Goal: Information Seeking & Learning: Learn about a topic

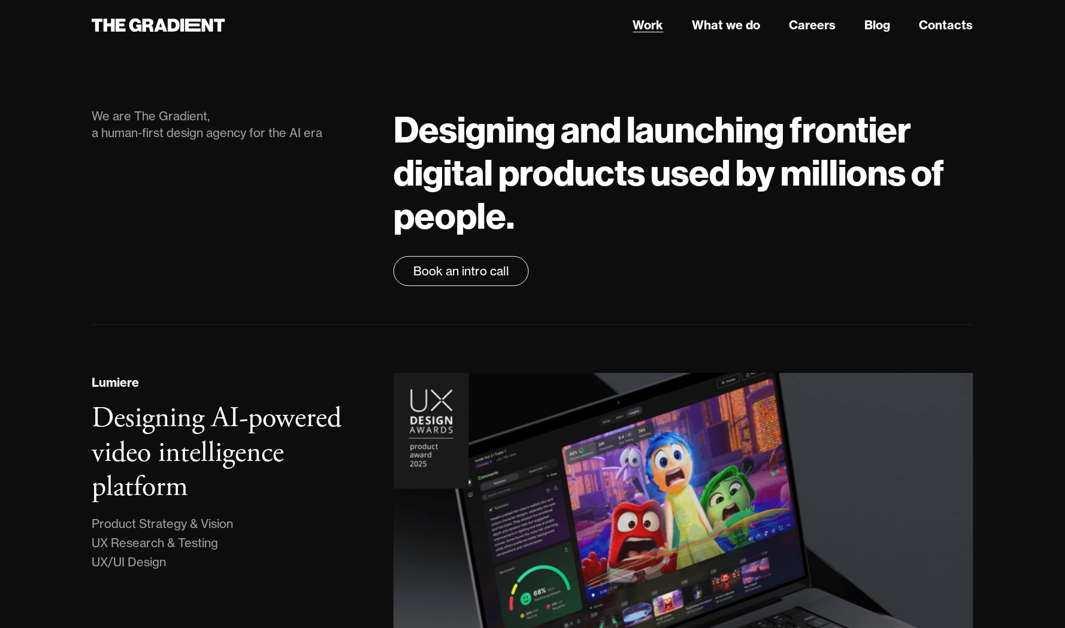
click at [654, 25] on link "Work" at bounding box center [648, 25] width 31 height 18
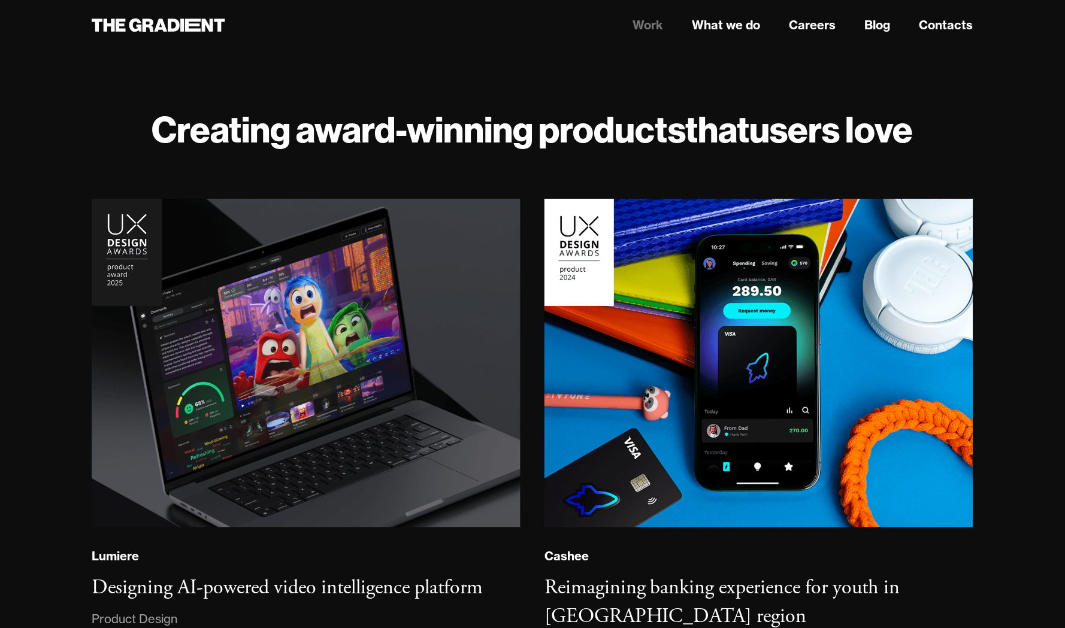
scroll to position [321, 0]
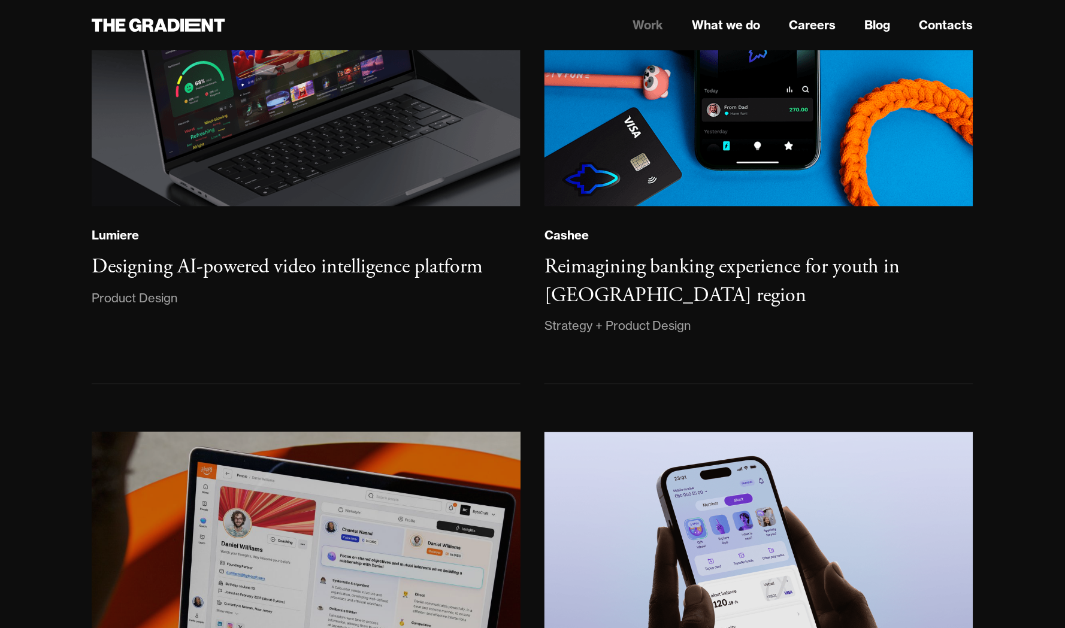
click at [328, 486] on img at bounding box center [306, 597] width 434 height 333
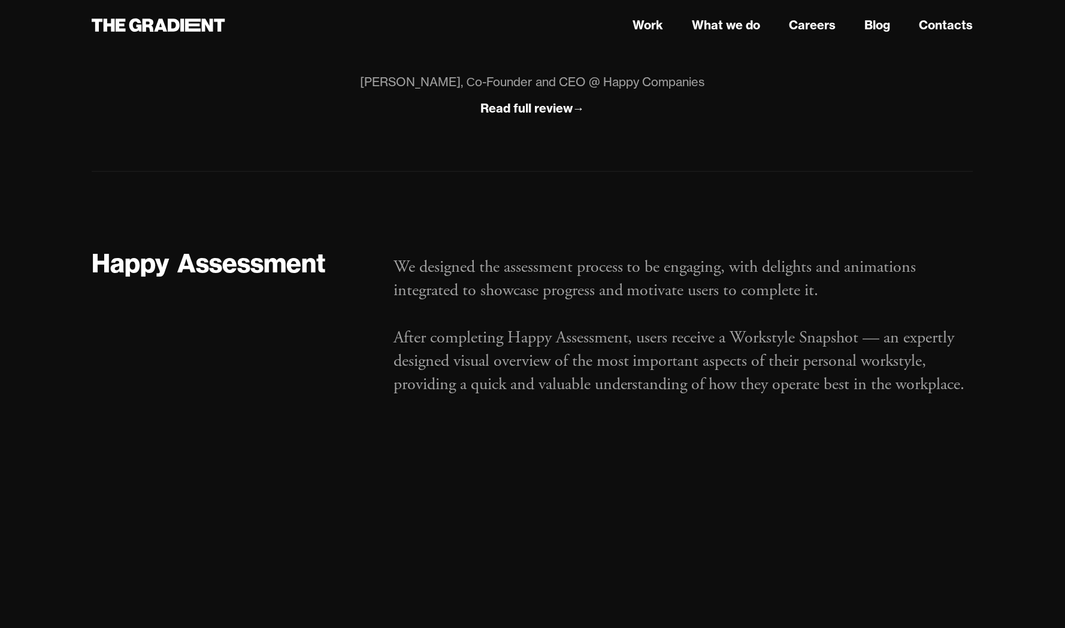
scroll to position [1440, 0]
drag, startPoint x: 389, startPoint y: 329, endPoint x: 417, endPoint y: 330, distance: 28.8
click at [417, 330] on div "We designed the assessment process to be engaging, with delights and animations…" at bounding box center [683, 334] width 604 height 177
drag, startPoint x: 396, startPoint y: 260, endPoint x: 474, endPoint y: 258, distance: 78.5
click at [474, 258] on p "We designed the assessment process to be engaging, with delights and animations…" at bounding box center [683, 325] width 580 height 141
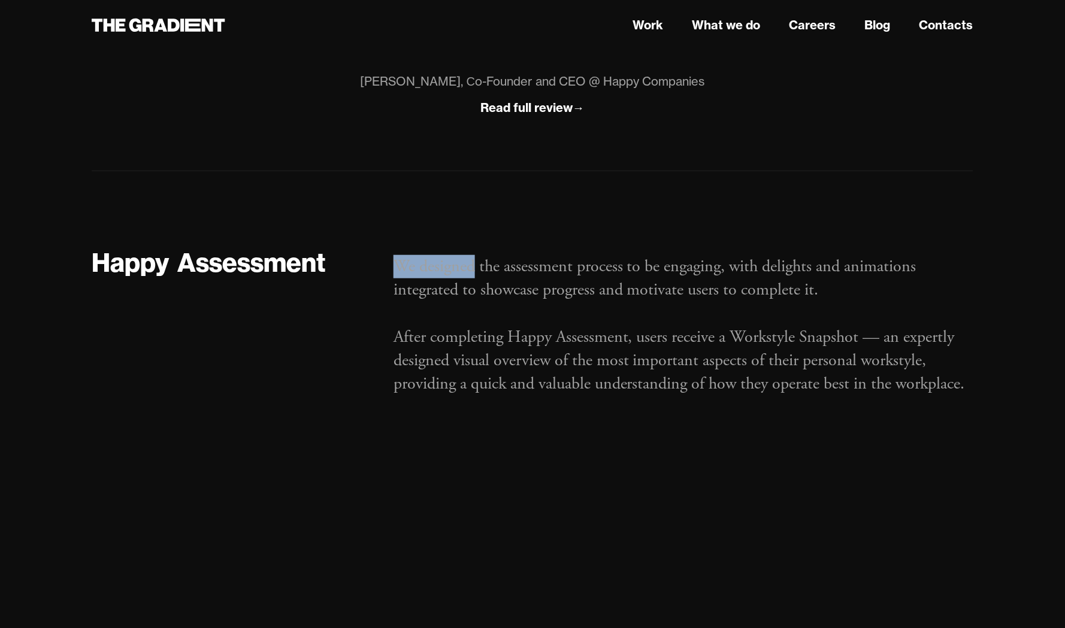
click at [474, 258] on p "We designed the assessment process to be engaging, with delights and animations…" at bounding box center [683, 325] width 580 height 141
click at [450, 260] on p "We designed the assessment process to be engaging, with delights and animations…" at bounding box center [683, 325] width 580 height 141
click at [522, 266] on p "We designed the assessment process to be engaging, with delights and animations…" at bounding box center [683, 325] width 580 height 141
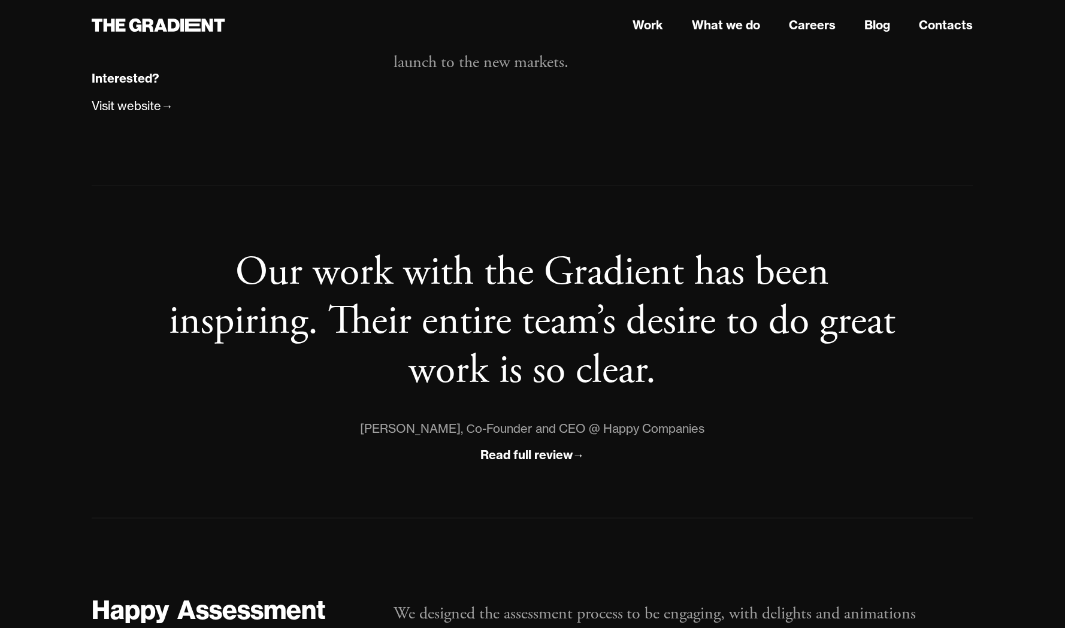
scroll to position [967, 0]
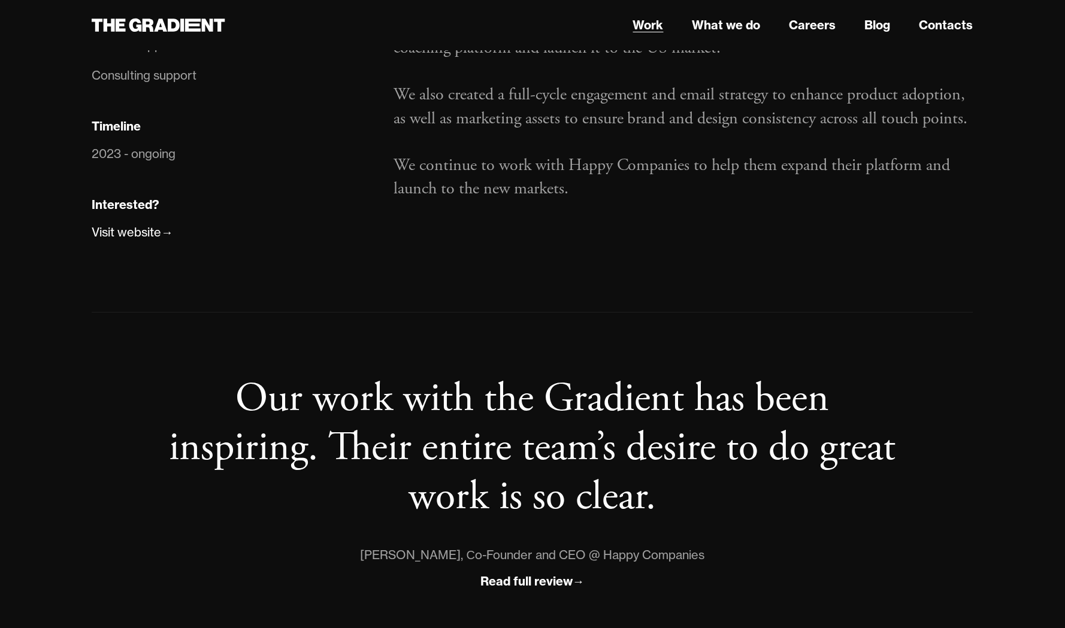
click at [657, 29] on link "Work" at bounding box center [648, 25] width 31 height 18
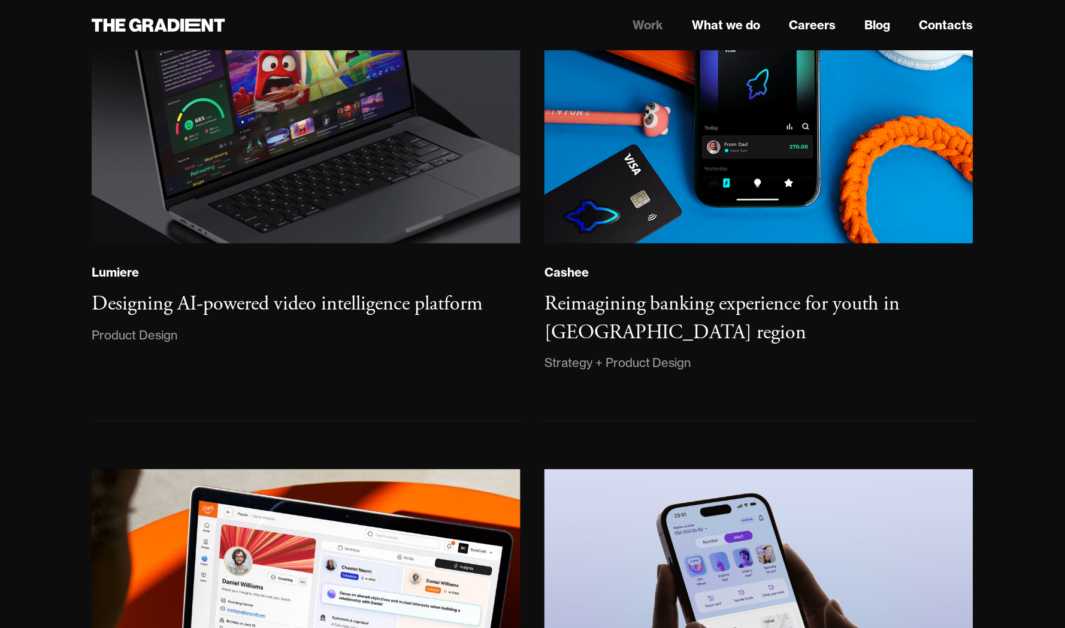
scroll to position [324, 0]
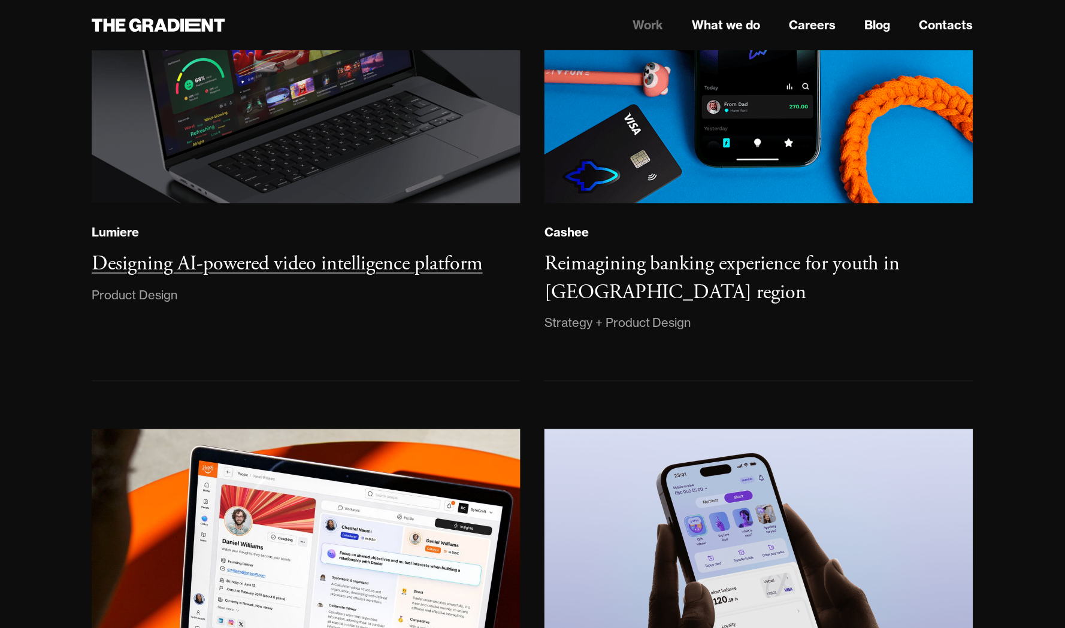
click at [262, 272] on h3 "Designing AI-powered video intelligence platform" at bounding box center [287, 264] width 391 height 26
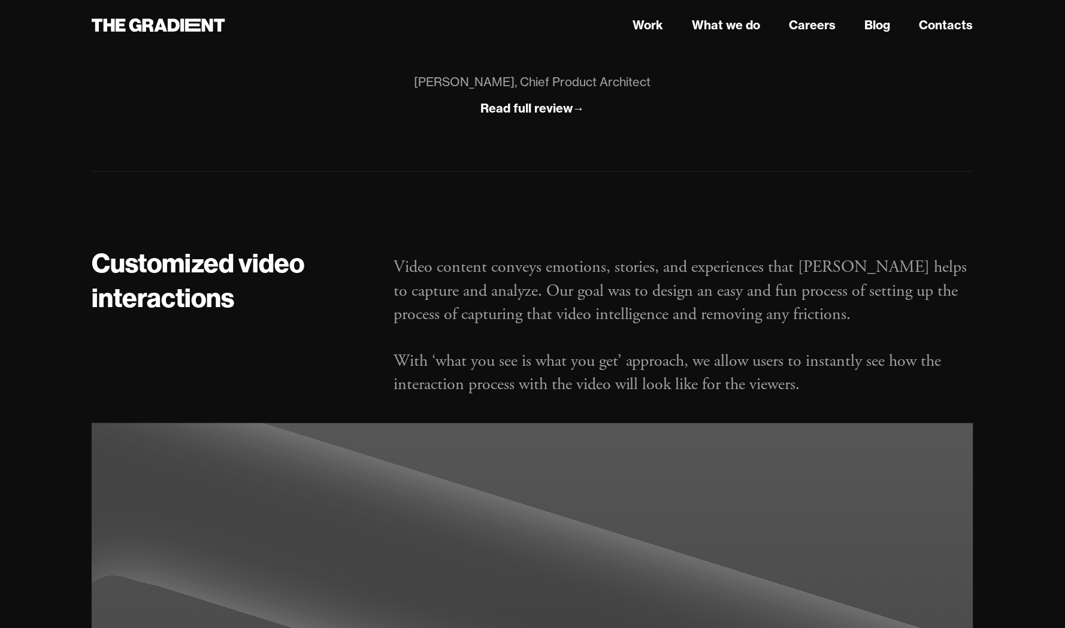
scroll to position [1308, 0]
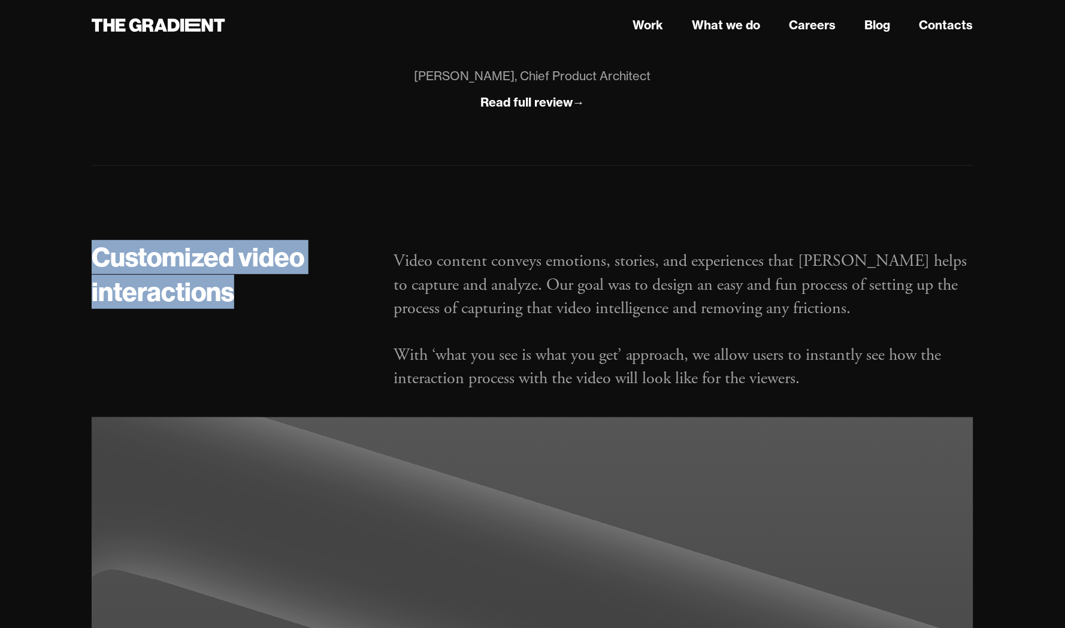
drag, startPoint x: 87, startPoint y: 253, endPoint x: 235, endPoint y: 286, distance: 151.7
click at [235, 286] on div "Customized video interactions" at bounding box center [231, 328] width 302 height 177
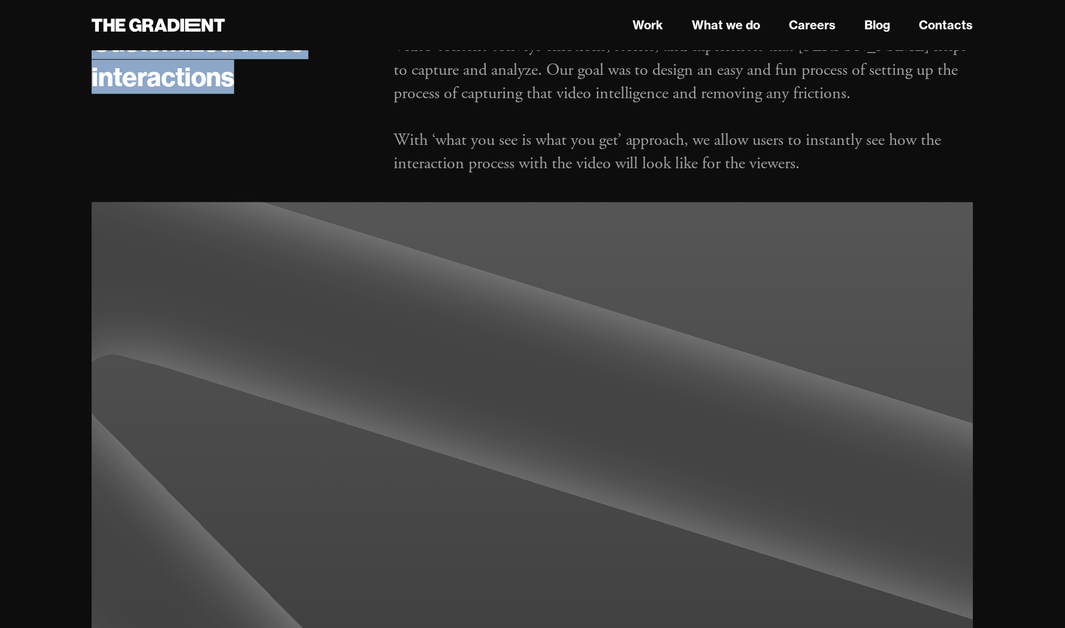
scroll to position [1555, 0]
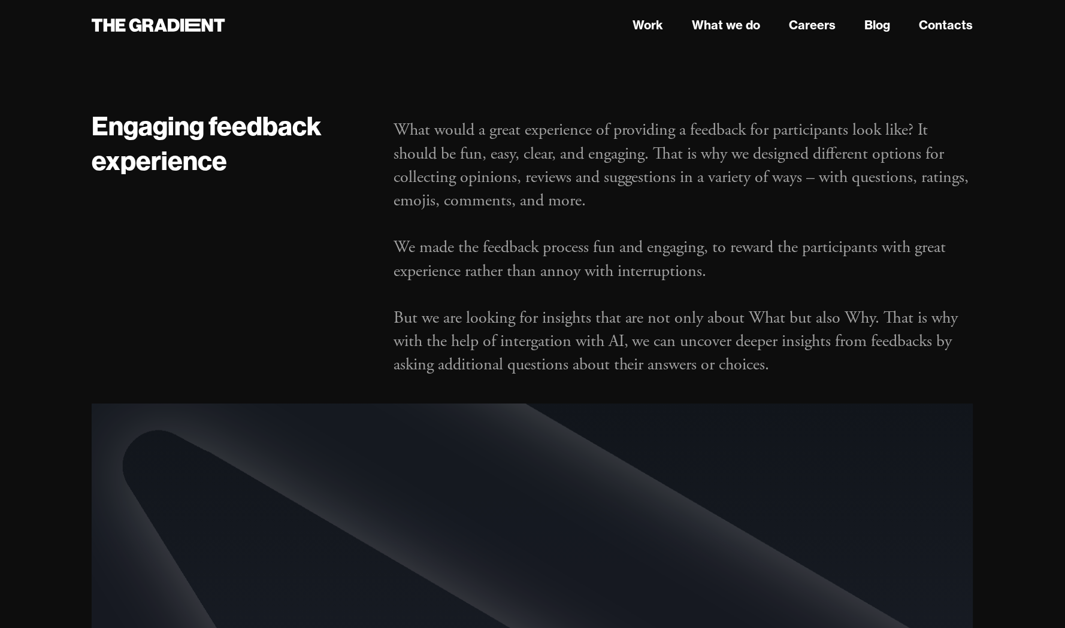
scroll to position [3416, 0]
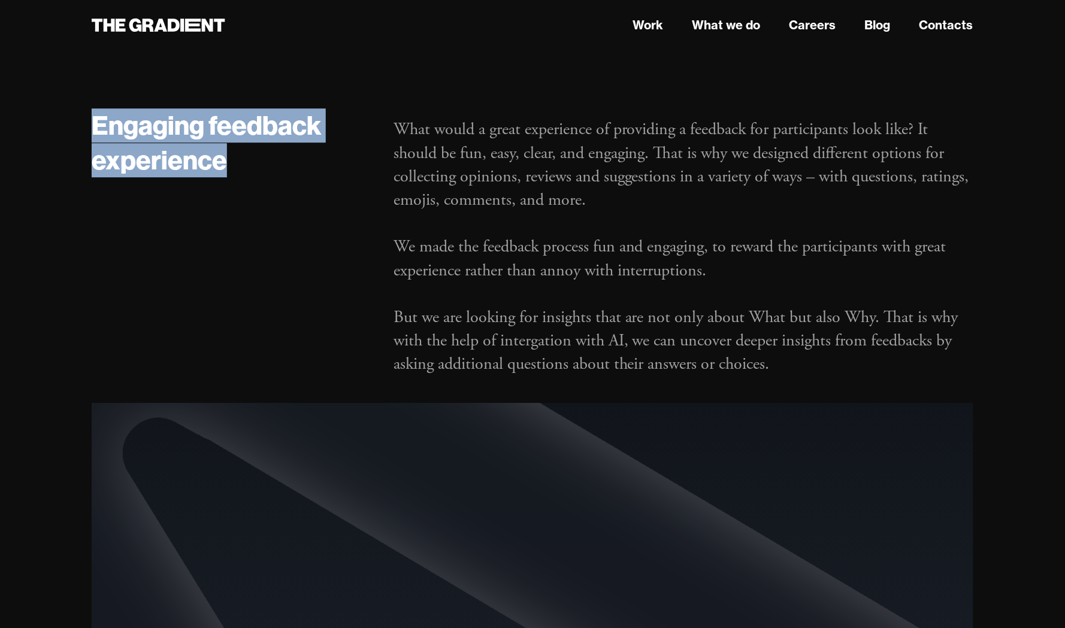
drag, startPoint x: 90, startPoint y: 126, endPoint x: 260, endPoint y: 172, distance: 175.6
click at [260, 172] on h2 "Engaging feedback experience" at bounding box center [231, 142] width 278 height 68
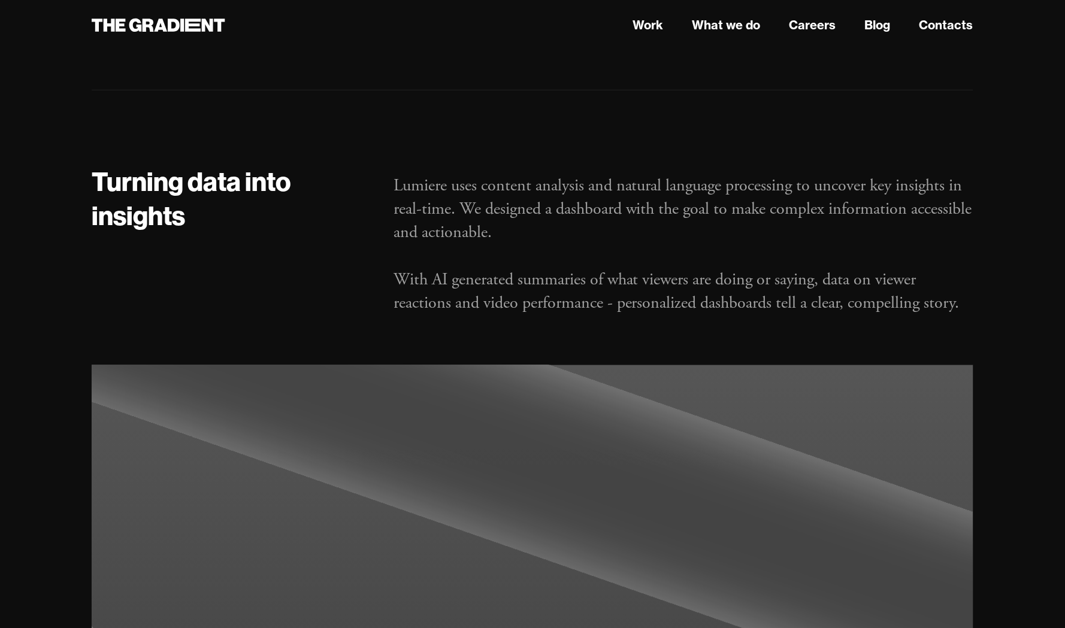
scroll to position [5327, 0]
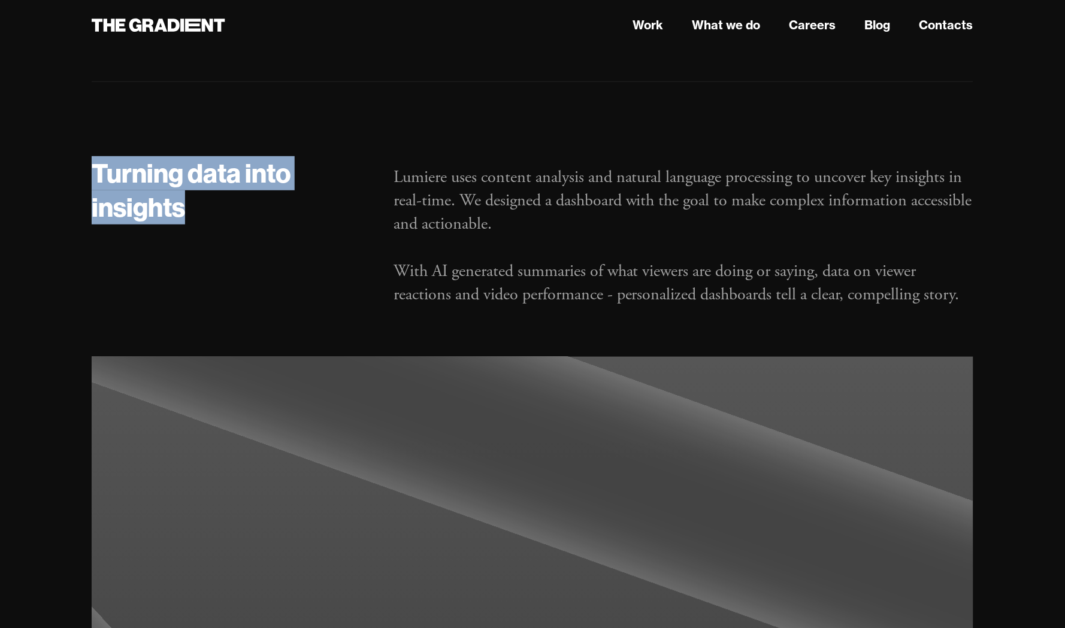
drag, startPoint x: 96, startPoint y: 165, endPoint x: 191, endPoint y: 213, distance: 106.1
click at [191, 213] on h2 "Turning data into insights" at bounding box center [231, 190] width 278 height 68
